Goal: Information Seeking & Learning: Check status

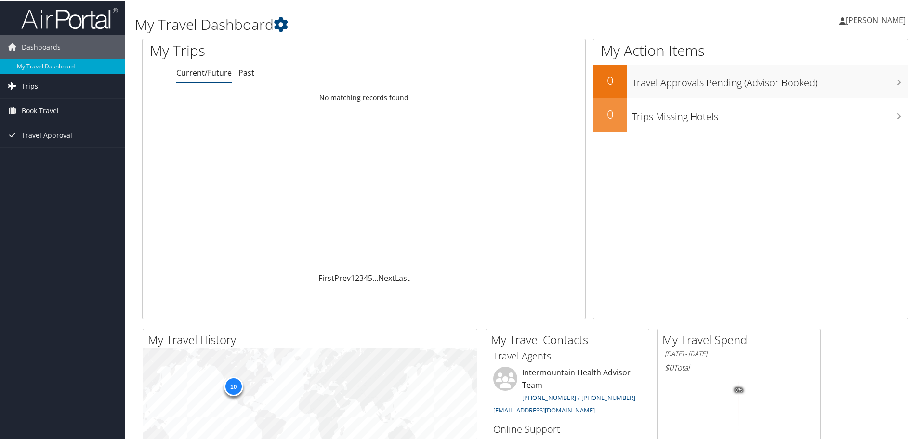
click at [33, 90] on span "Trips" at bounding box center [30, 85] width 16 height 24
click at [42, 115] on link "Past Trips" at bounding box center [62, 119] width 125 height 14
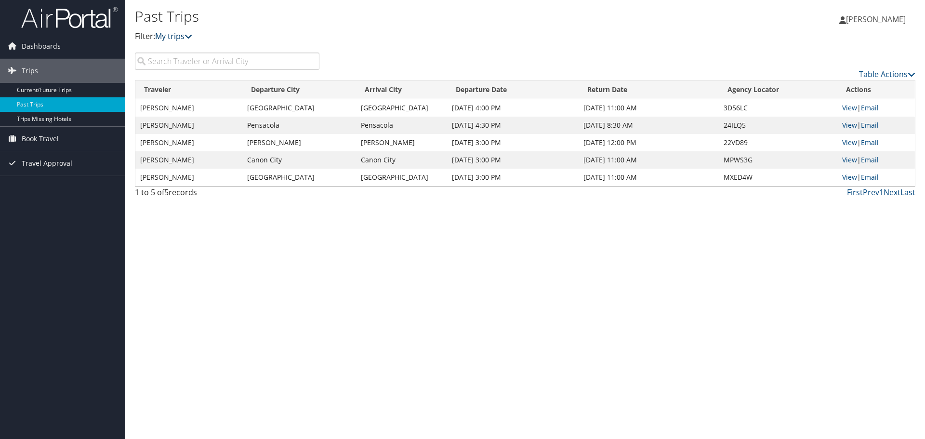
click at [190, 38] on icon at bounding box center [189, 36] width 8 height 8
click at [191, 35] on icon at bounding box center [189, 36] width 8 height 8
click at [182, 60] on input "search" at bounding box center [227, 61] width 185 height 17
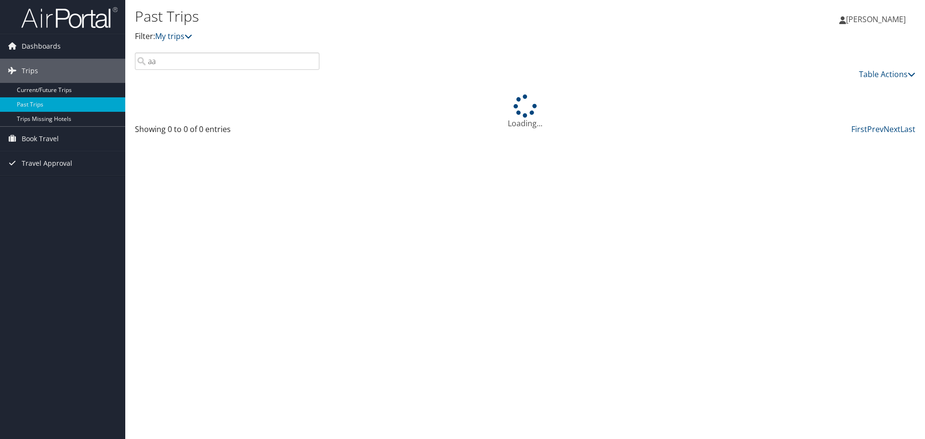
type input "a"
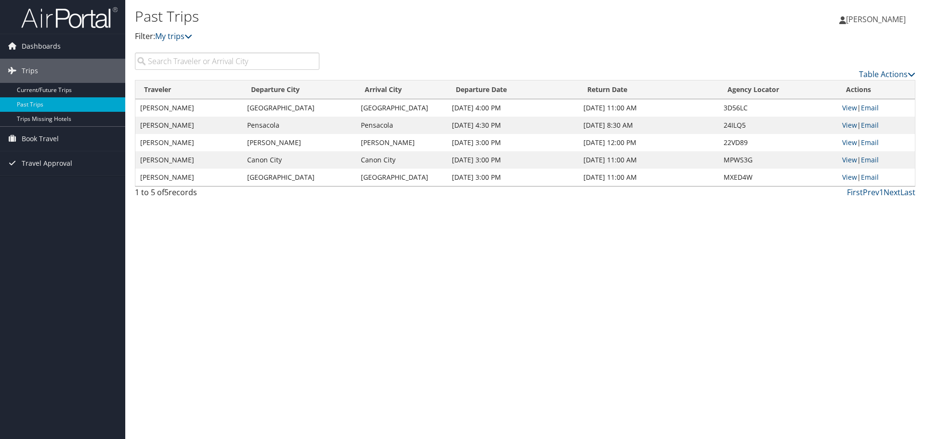
click at [202, 281] on div "Past Trips Filter: My trips Jennifer Atkinson Jennifer Atkinson My Settings Tra…" at bounding box center [525, 219] width 800 height 439
click at [27, 139] on span "Book Travel" at bounding box center [40, 139] width 37 height 24
click at [36, 186] on link "Book/Manage Online Trips" at bounding box center [62, 187] width 125 height 14
click at [860, 22] on span "[PERSON_NAME]" at bounding box center [876, 19] width 60 height 11
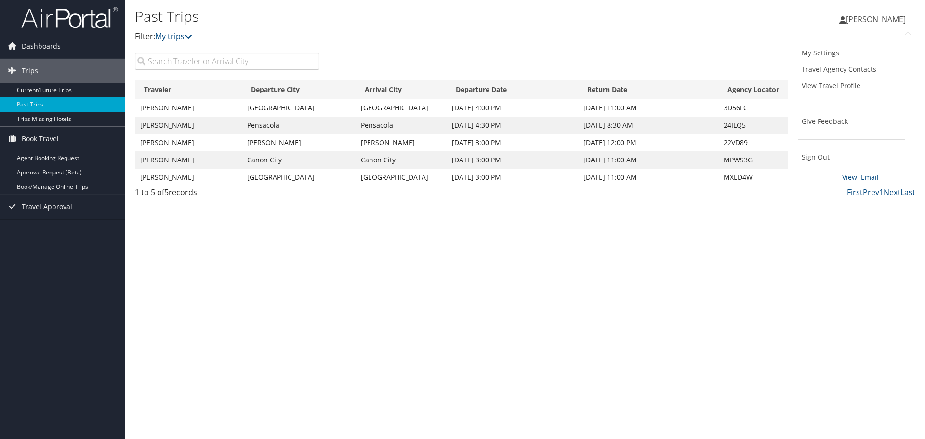
drag, startPoint x: 494, startPoint y: 29, endPoint x: 511, endPoint y: 29, distance: 16.9
click at [507, 29] on div "Past Trips Filter: My trips" at bounding box center [395, 24] width 520 height 37
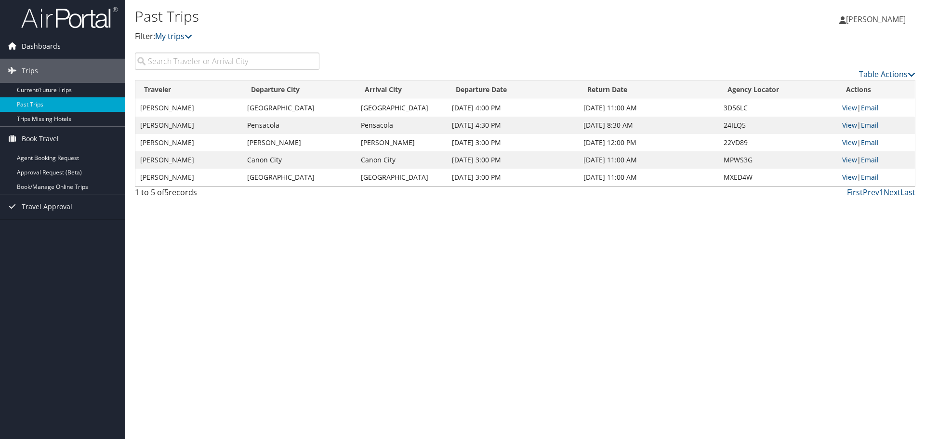
click at [20, 48] on link "Dashboards" at bounding box center [62, 46] width 125 height 24
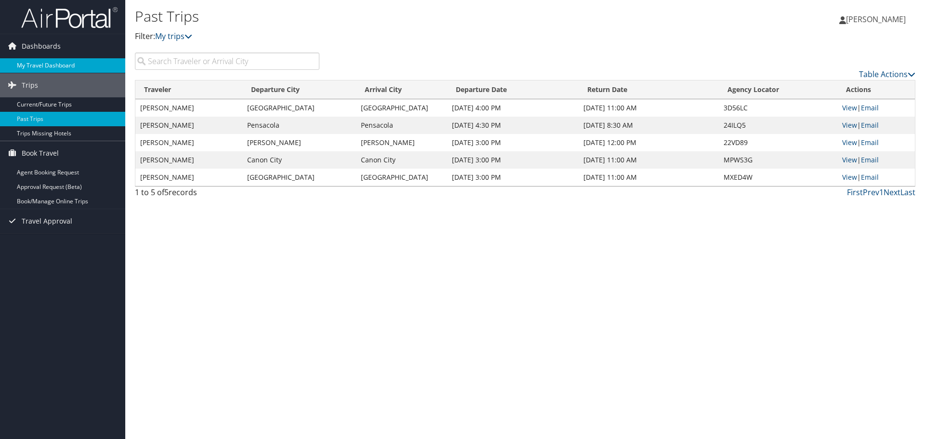
click at [55, 64] on link "My Travel Dashboard" at bounding box center [62, 65] width 125 height 14
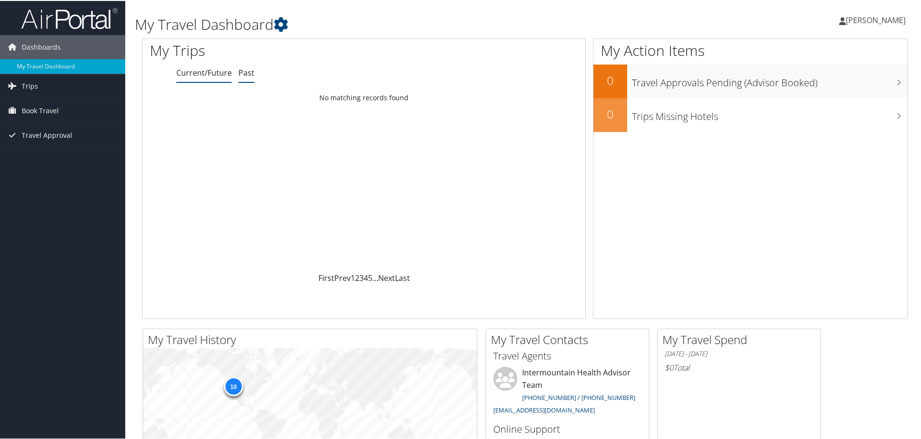
click at [246, 71] on link "Past" at bounding box center [246, 71] width 16 height 11
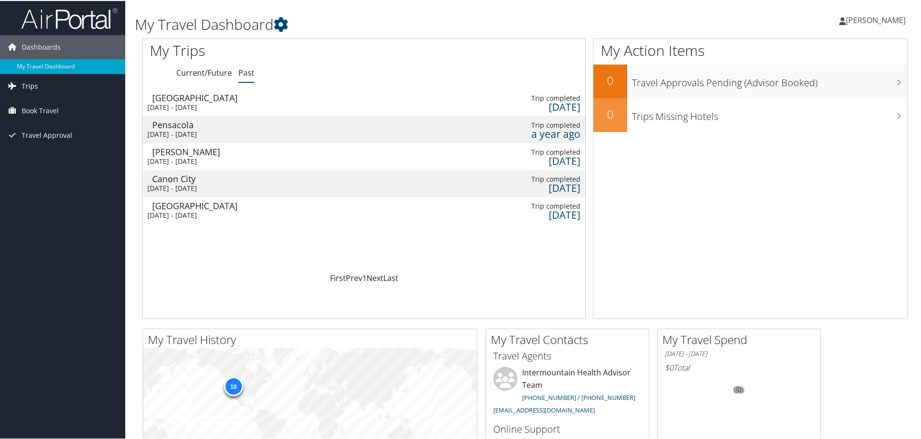
click at [64, 85] on link "Trips" at bounding box center [62, 85] width 125 height 24
click at [43, 147] on span "Book Travel" at bounding box center [40, 153] width 37 height 24
click at [38, 219] on span "Travel Approval" at bounding box center [47, 221] width 51 height 24
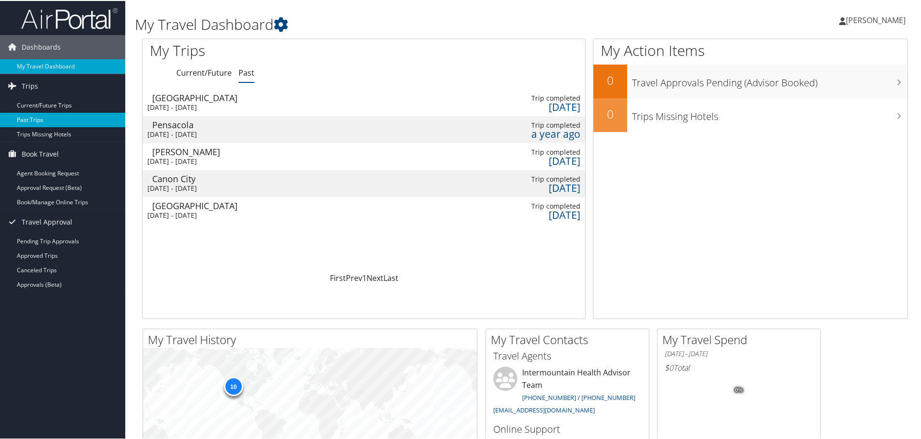
click at [37, 121] on link "Past Trips" at bounding box center [62, 119] width 125 height 14
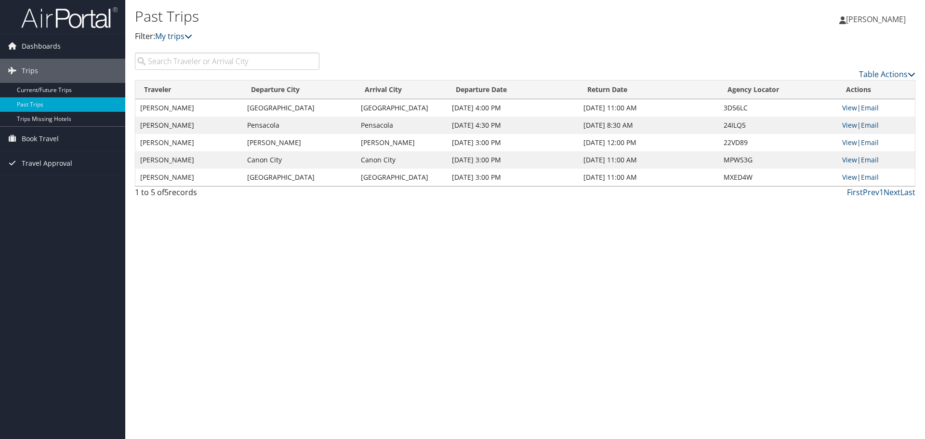
click at [327, 16] on h1 "Past Trips" at bounding box center [395, 16] width 520 height 20
drag, startPoint x: 34, startPoint y: 44, endPoint x: 43, endPoint y: 43, distance: 9.6
click at [34, 44] on span "Dashboards" at bounding box center [41, 46] width 39 height 24
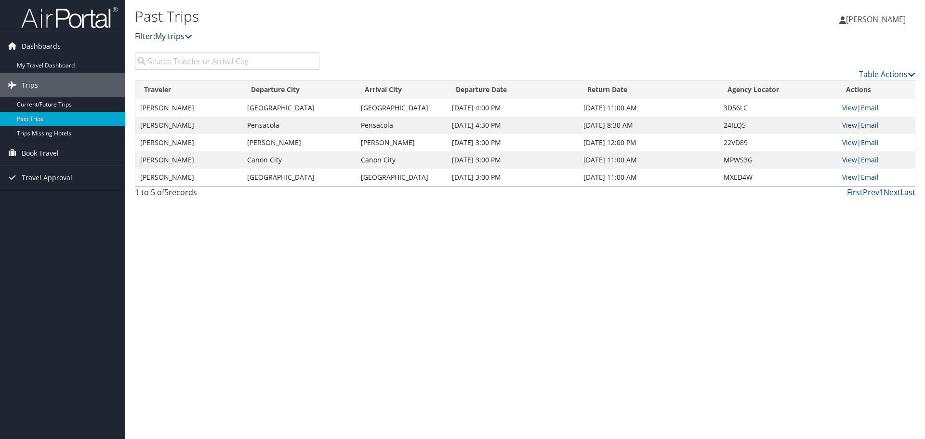
click at [43, 40] on span "Dashboards" at bounding box center [41, 46] width 39 height 24
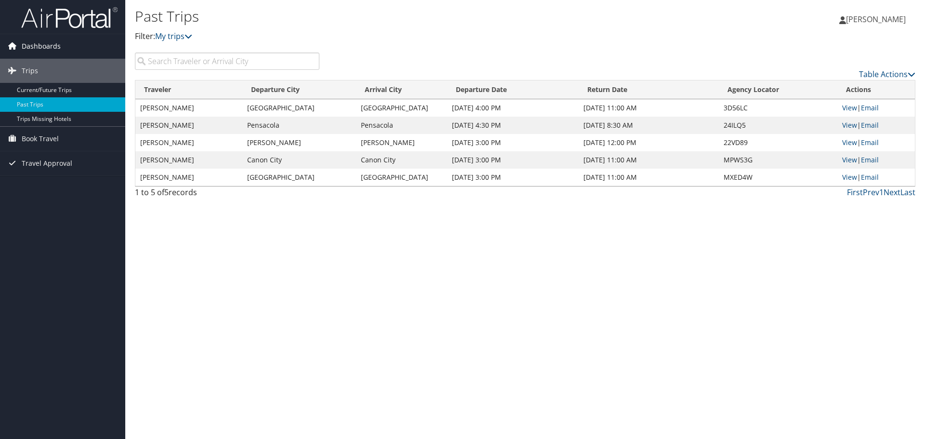
click at [14, 44] on icon at bounding box center [12, 46] width 14 height 14
